Goal: Information Seeking & Learning: Learn about a topic

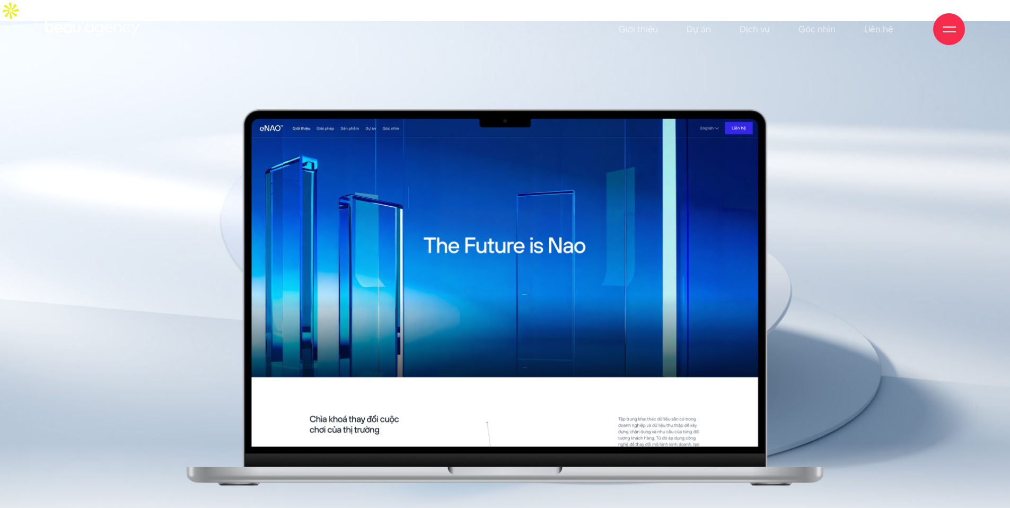
click at [507, 256] on img at bounding box center [505, 297] width 636 height 377
click at [686, 26] on ul "Giới thiệu Dự án Dịch vụ Góc nhìn Liên hệ" at bounding box center [756, 29] width 275 height 58
click at [689, 28] on link "Dự án" at bounding box center [699, 29] width 24 height 58
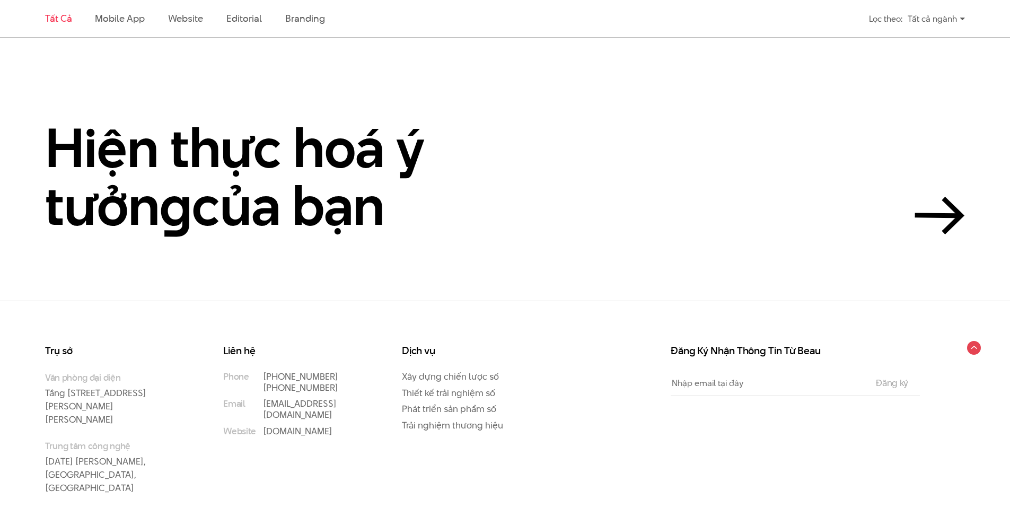
scroll to position [2451, 0]
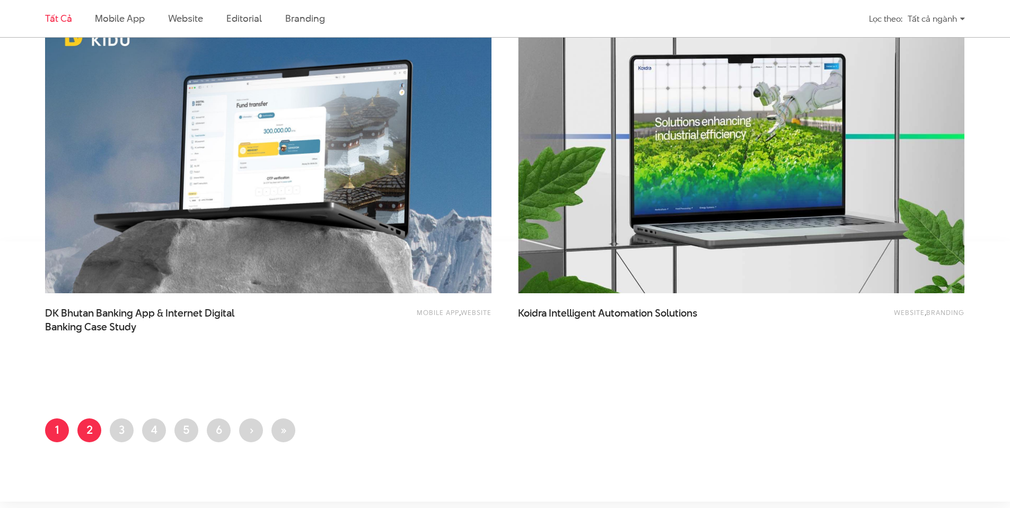
click at [79, 418] on link "Trang 2" at bounding box center [89, 430] width 24 height 24
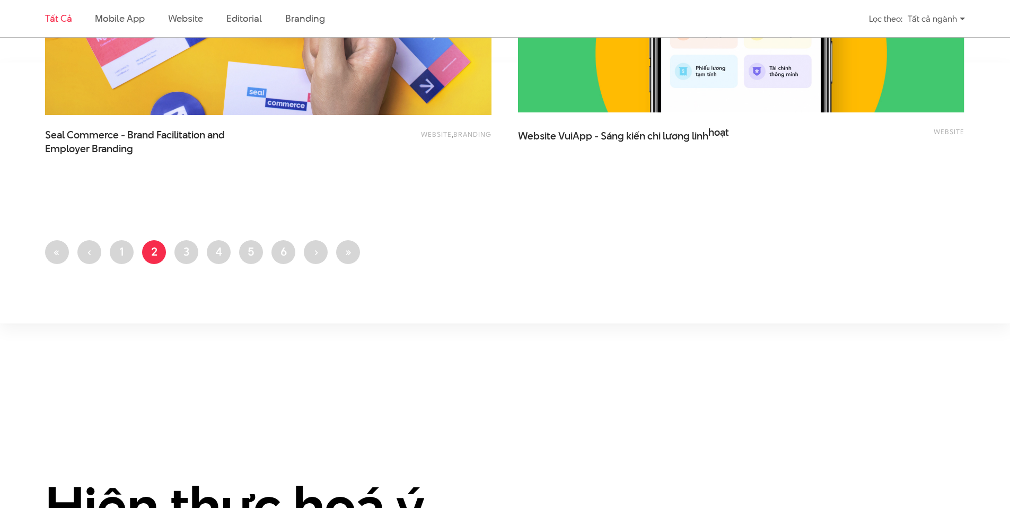
scroll to position [2651, 0]
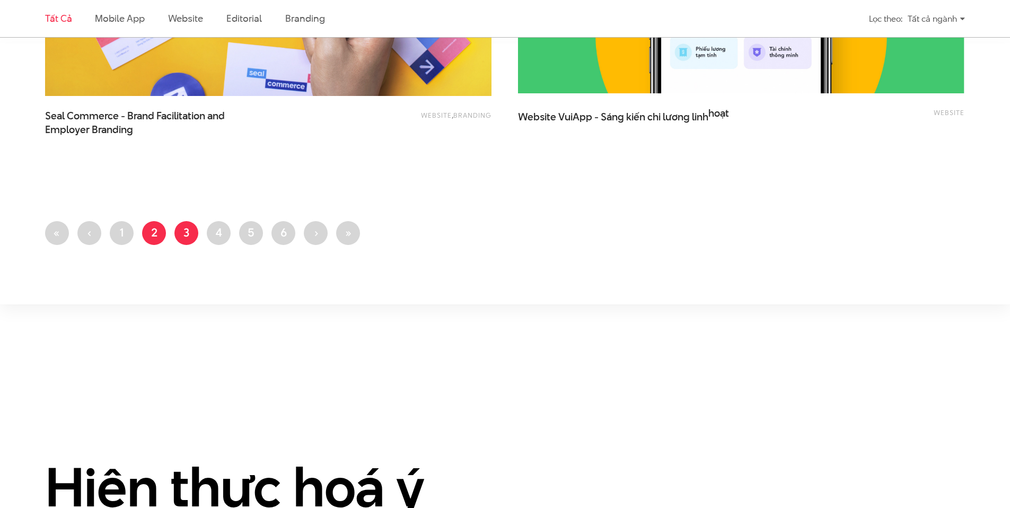
click at [180, 221] on link "Trang 3" at bounding box center [186, 233] width 24 height 24
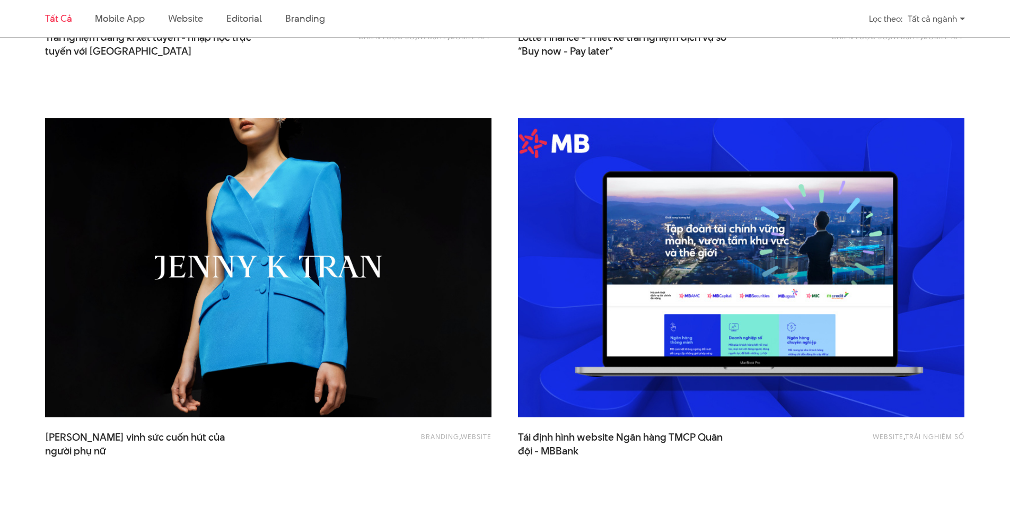
scroll to position [719, 0]
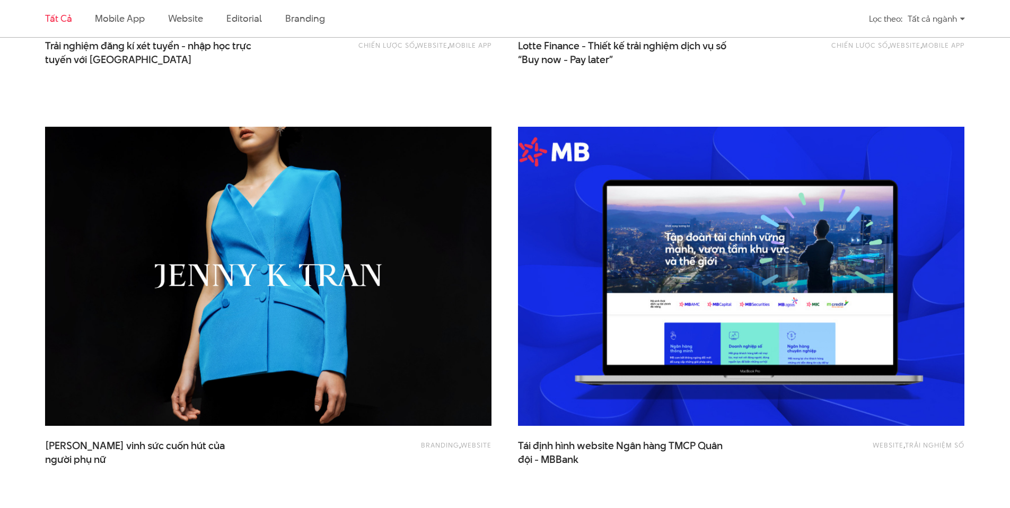
click at [695, 203] on img at bounding box center [741, 276] width 491 height 329
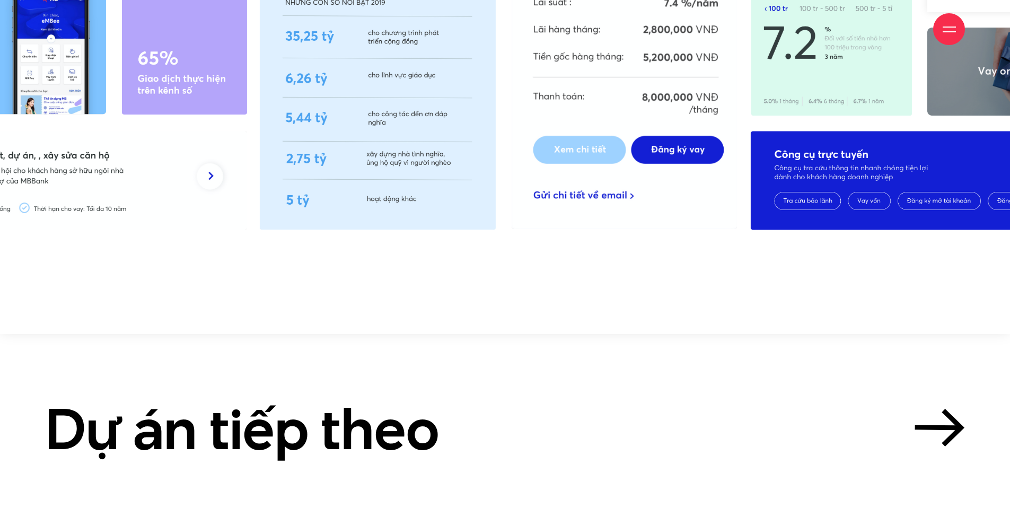
scroll to position [12170, 0]
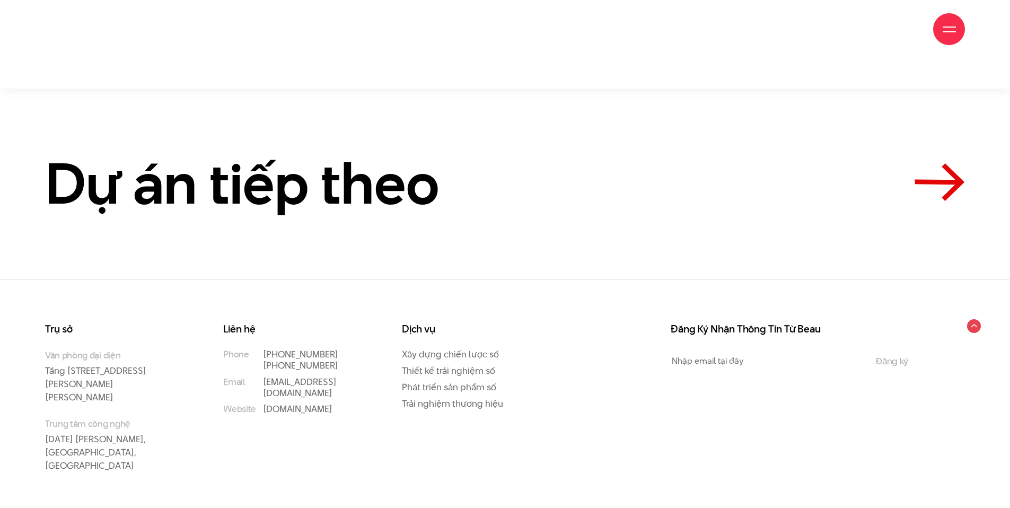
click at [927, 183] on icon at bounding box center [940, 182] width 50 height 38
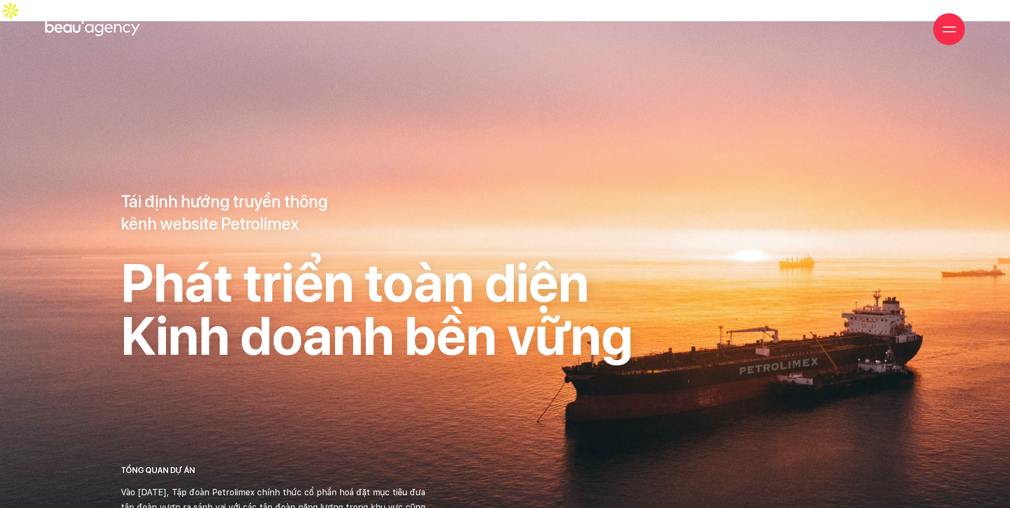
click at [93, 32] on icon at bounding box center [92, 29] width 95 height 19
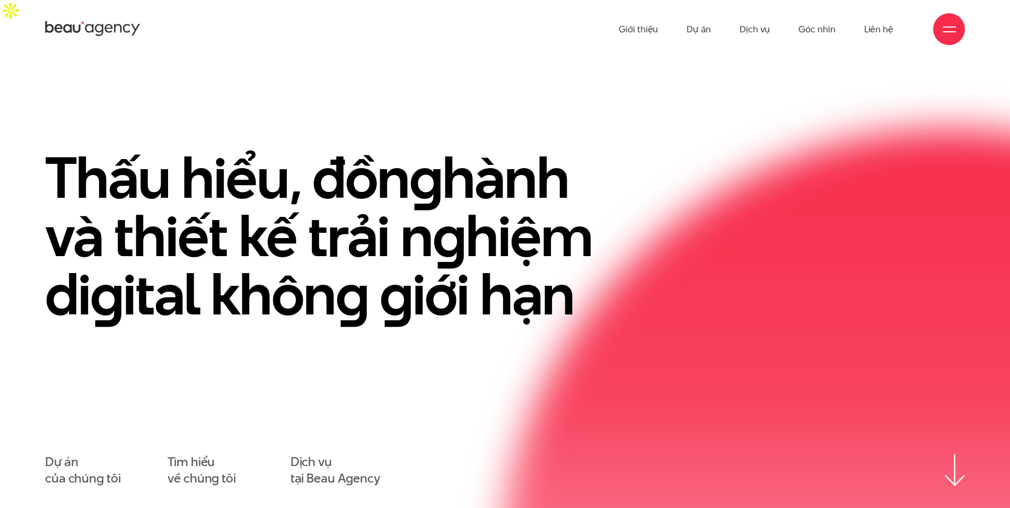
drag, startPoint x: 40, startPoint y: 25, endPoint x: 162, endPoint y: 32, distance: 121.6
click at [169, 34] on div "Giới thiệu Dự án Dịch vụ Góc nhìn Liên hệ" at bounding box center [505, 29] width 1010 height 58
drag, startPoint x: 156, startPoint y: 29, endPoint x: 39, endPoint y: 22, distance: 116.8
click at [33, 24] on div "Giới thiệu Dự án Dịch vụ Góc nhìn Liên hệ" at bounding box center [505, 29] width 1010 height 58
drag, startPoint x: 46, startPoint y: 25, endPoint x: 5, endPoint y: 28, distance: 40.4
